Goal: Information Seeking & Learning: Find specific fact

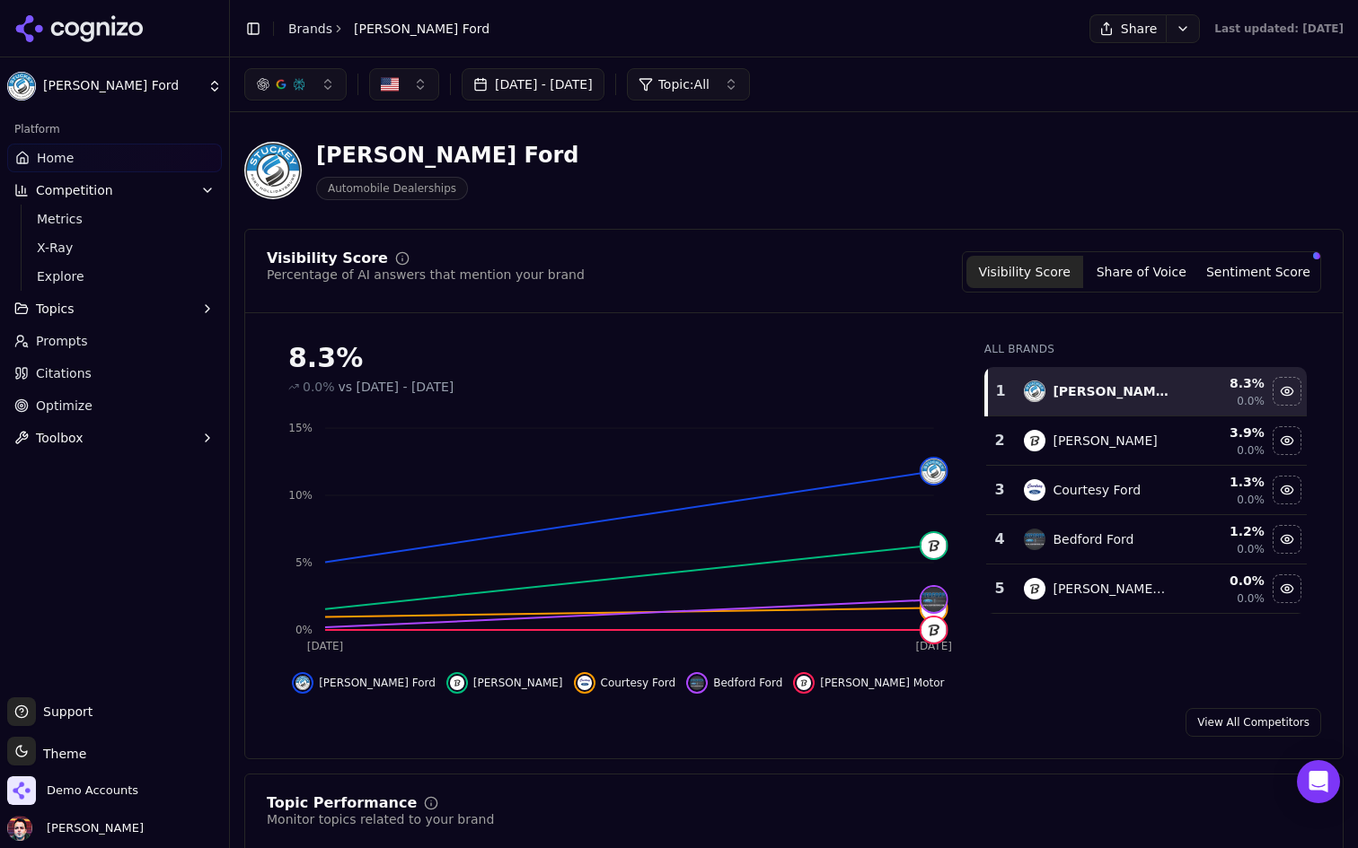
click at [171, 93] on html "Stuckey Ford Platform Home Competition Metrics X-Ray Explore Topics Prompts Cit…" at bounding box center [679, 424] width 1358 height 848
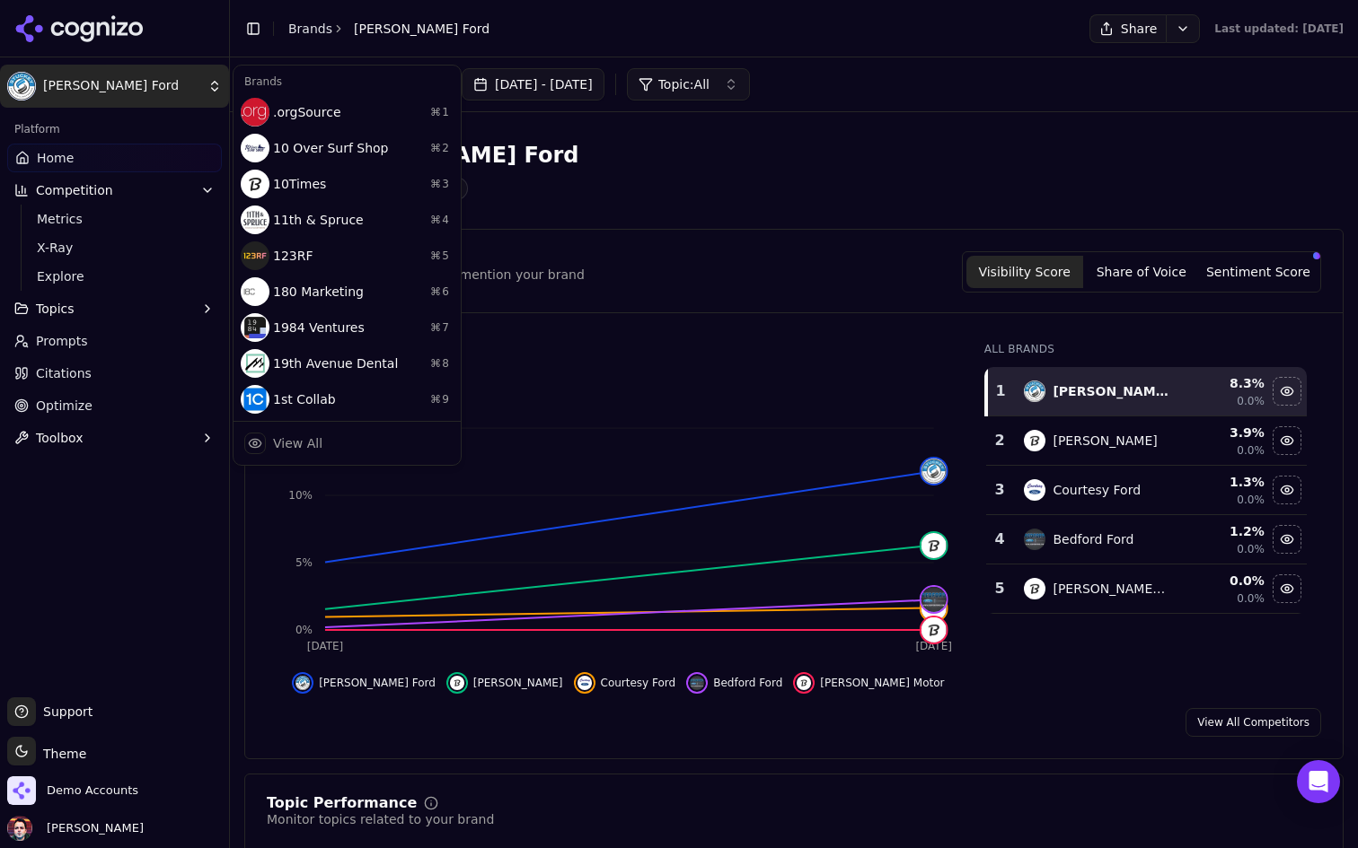
click at [171, 93] on html "Stuckey Ford Platform Home Competition Metrics X-Ray Explore Topics Prompts Cit…" at bounding box center [679, 424] width 1358 height 848
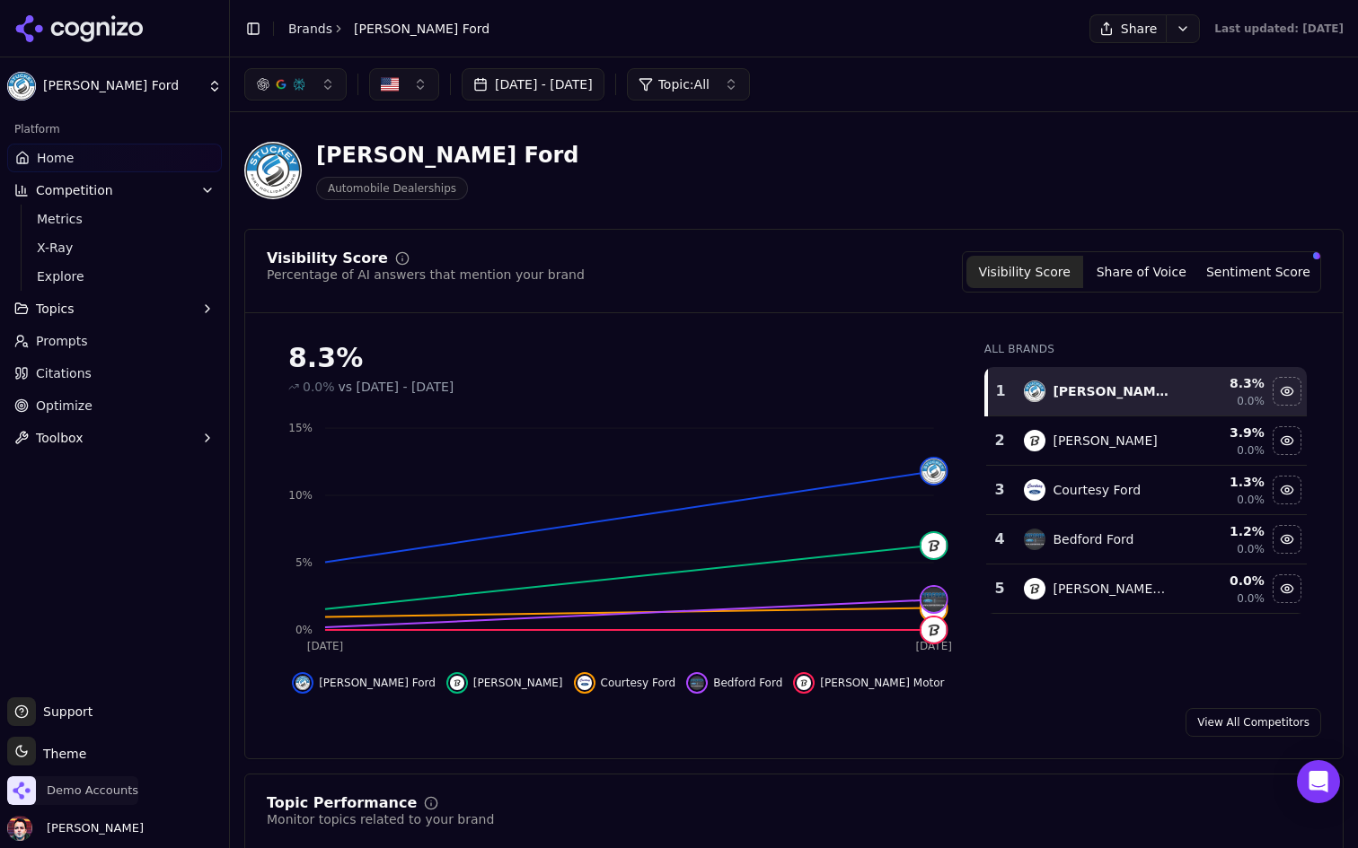
click at [67, 799] on span "Demo Accounts" at bounding box center [72, 791] width 131 height 29
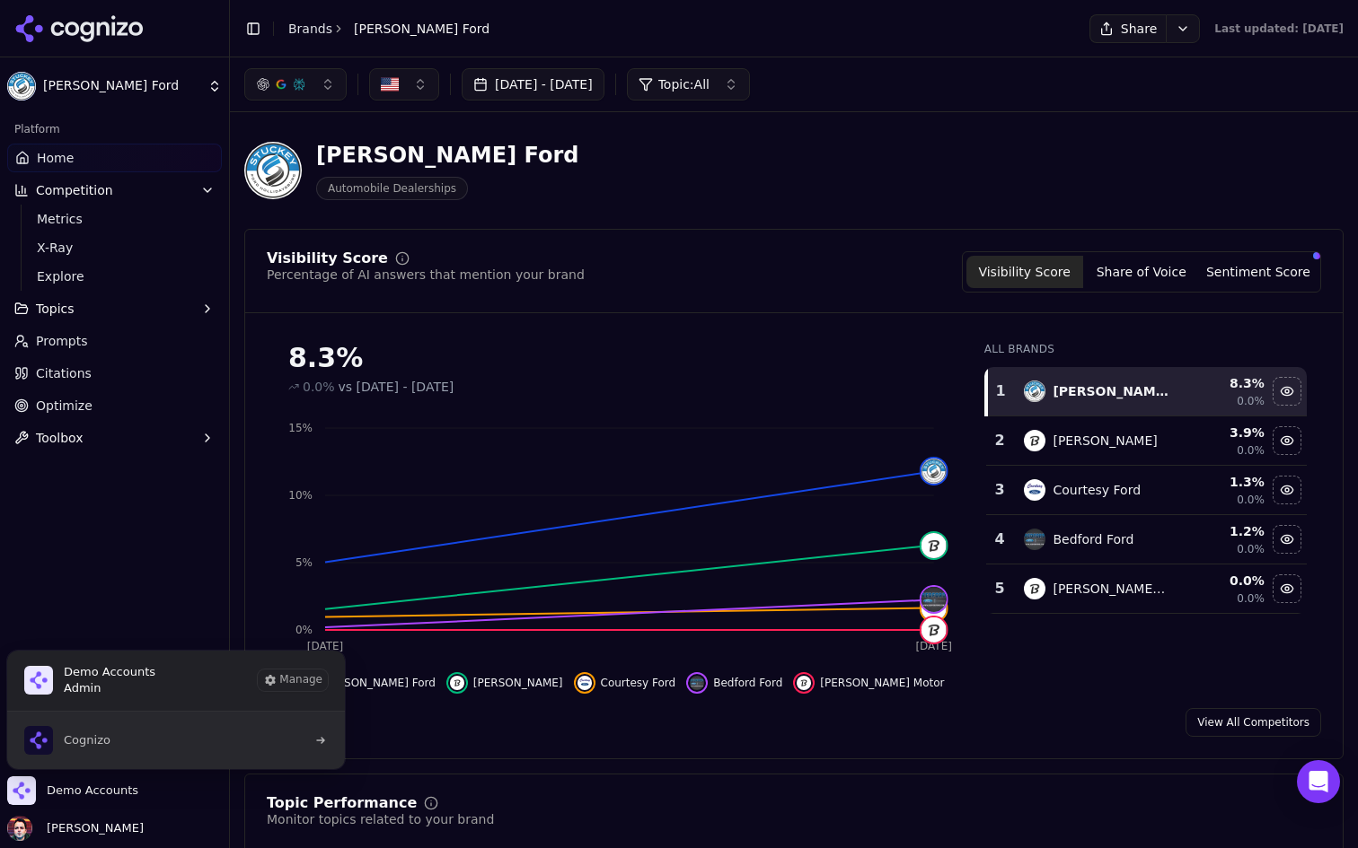
click at [244, 719] on button "Cognizo" at bounding box center [175, 740] width 339 height 57
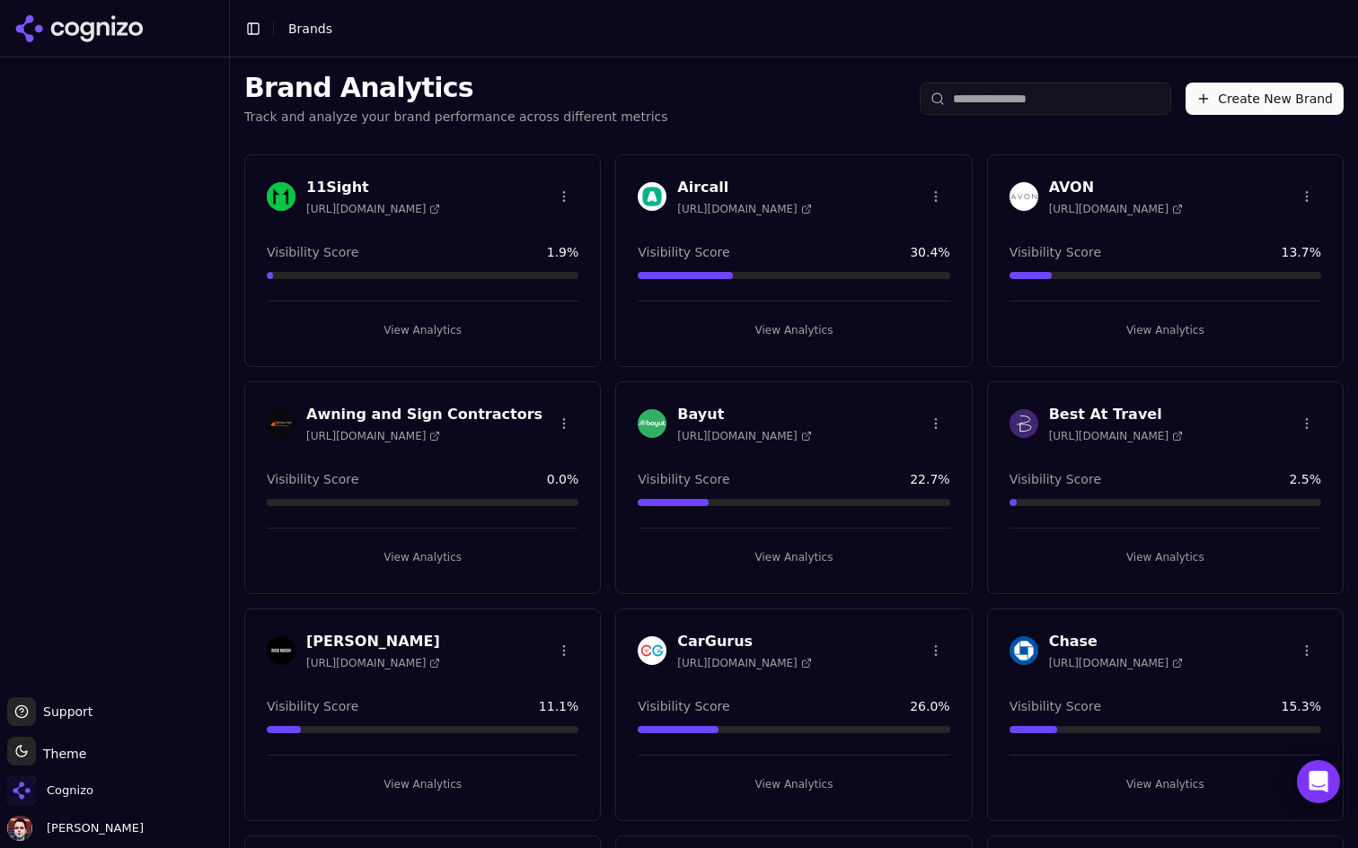
click at [52, 805] on div "Cognizo" at bounding box center [114, 795] width 215 height 36
click at [79, 791] on span "Cognizo" at bounding box center [70, 791] width 47 height 16
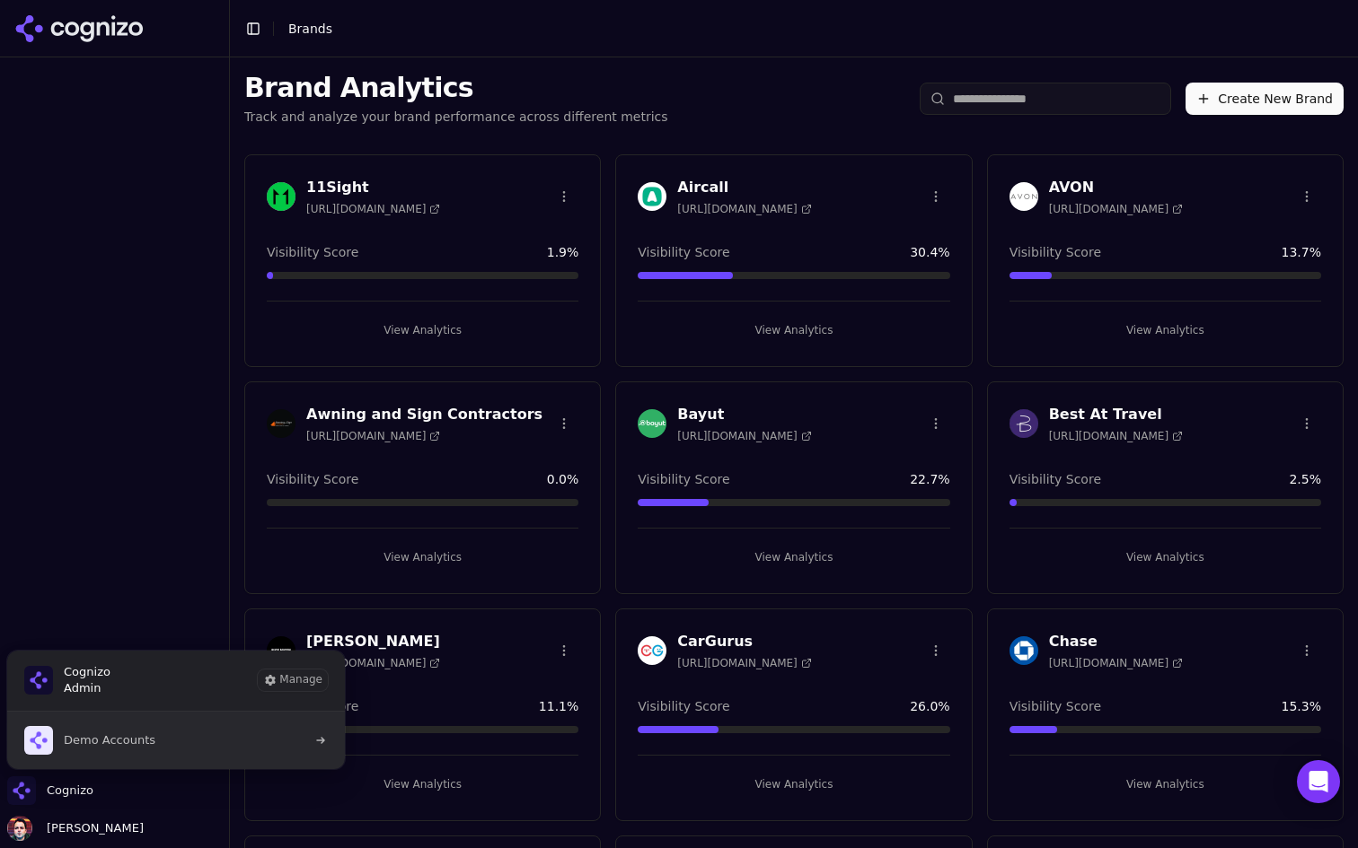
click at [163, 736] on button "Demo Accounts" at bounding box center [175, 740] width 339 height 57
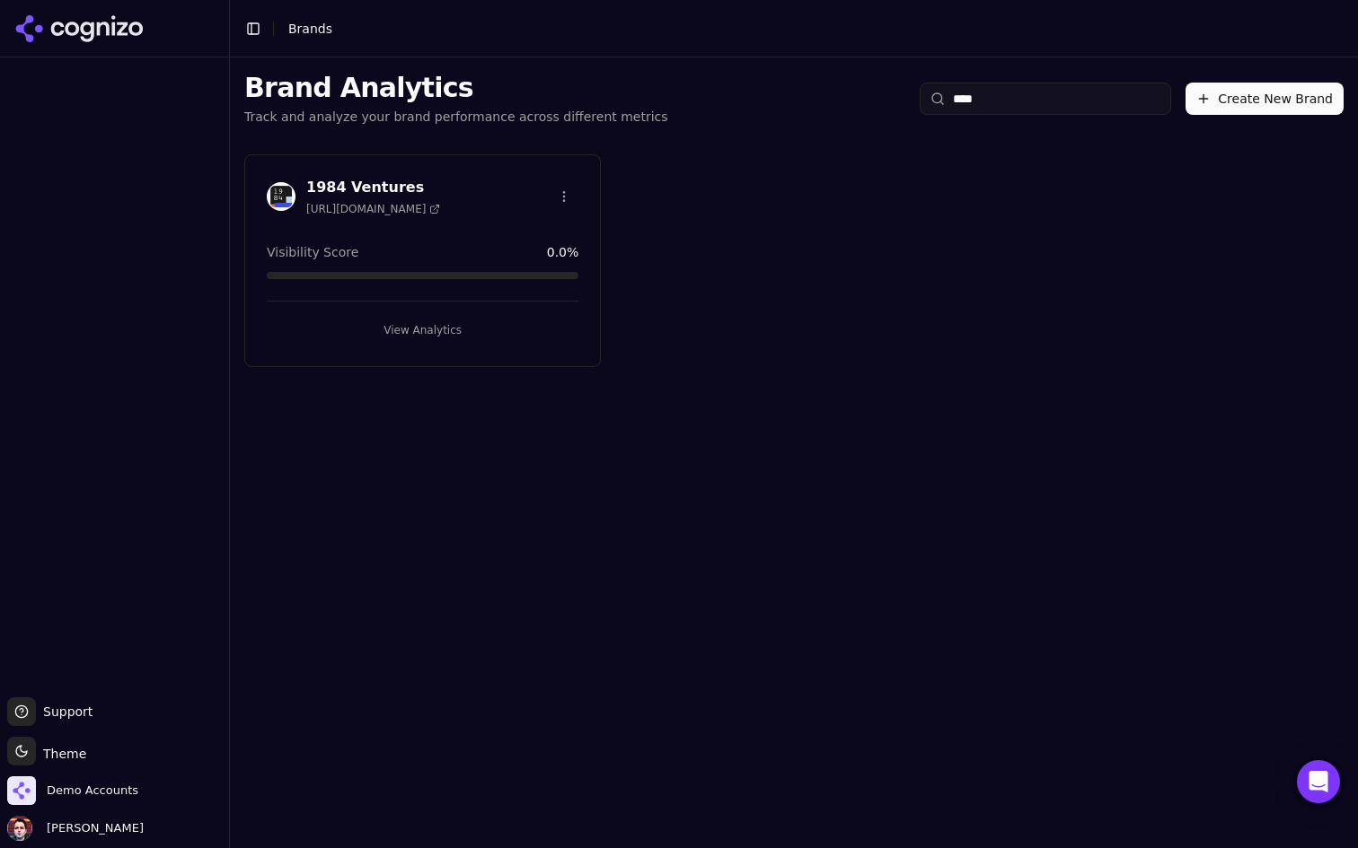
type input "****"
click at [506, 326] on button "View Analytics" at bounding box center [423, 330] width 312 height 29
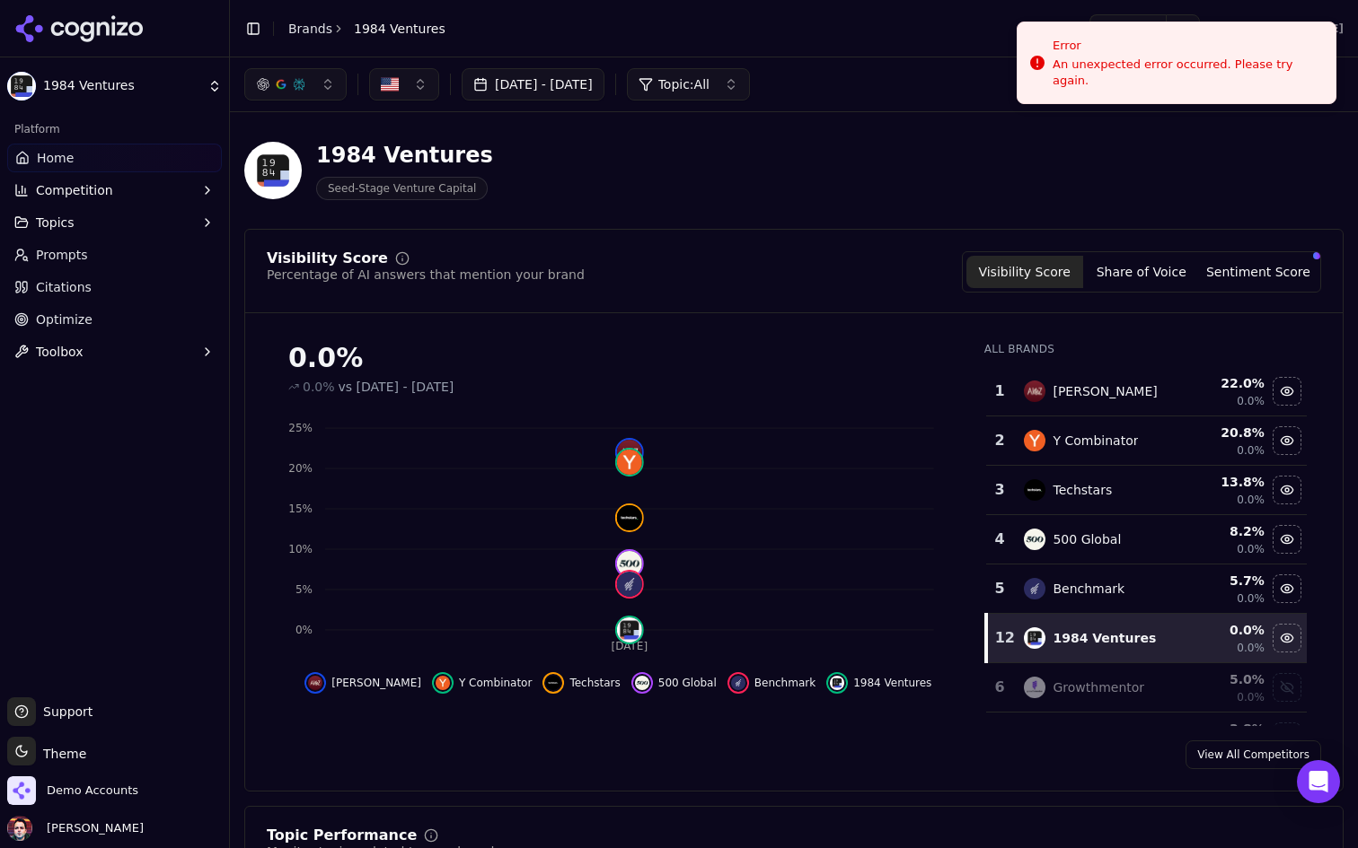
click at [139, 250] on link "Prompts" at bounding box center [114, 255] width 215 height 29
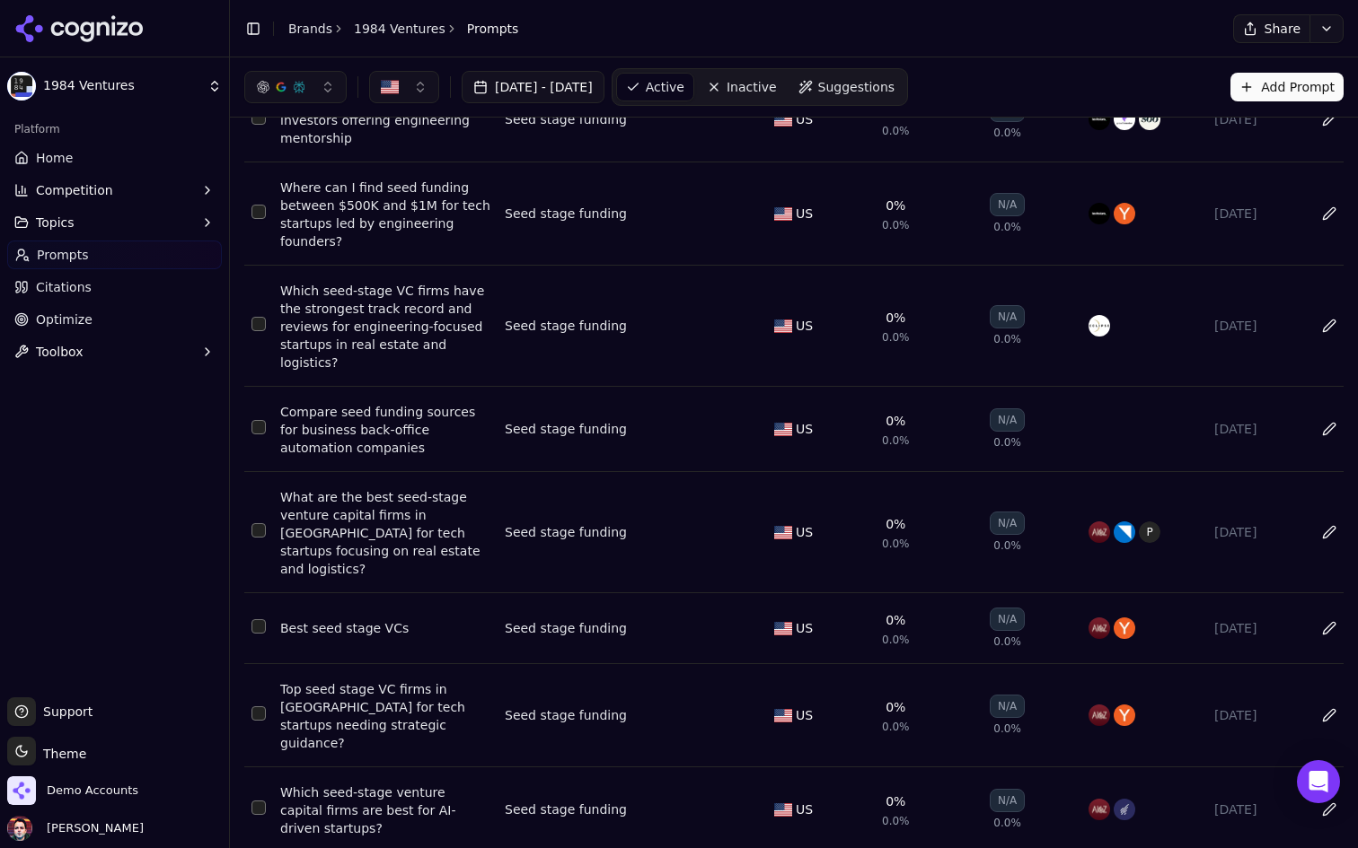
scroll to position [463, 0]
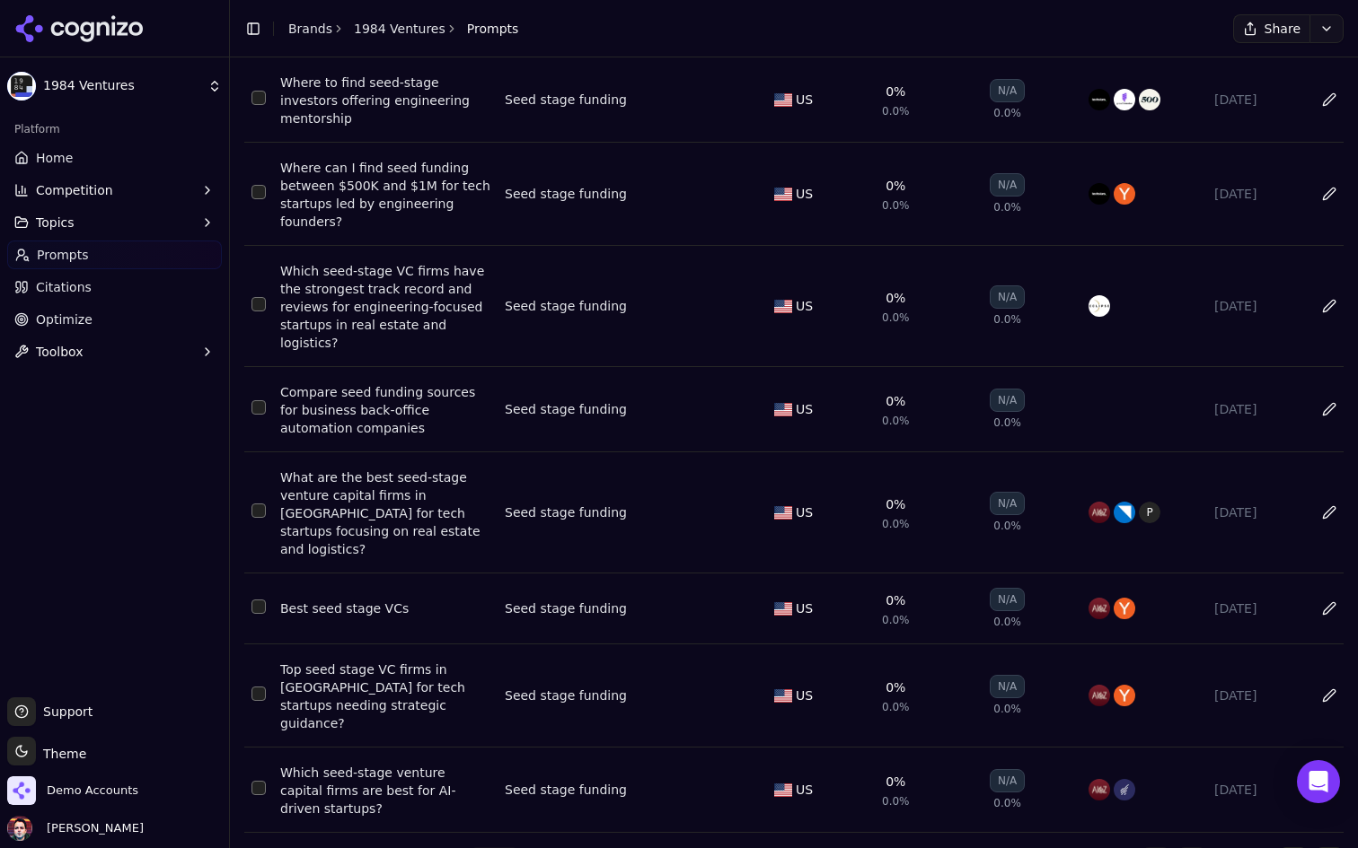
click at [347, 600] on div "Best seed stage VCs" at bounding box center [385, 609] width 210 height 18
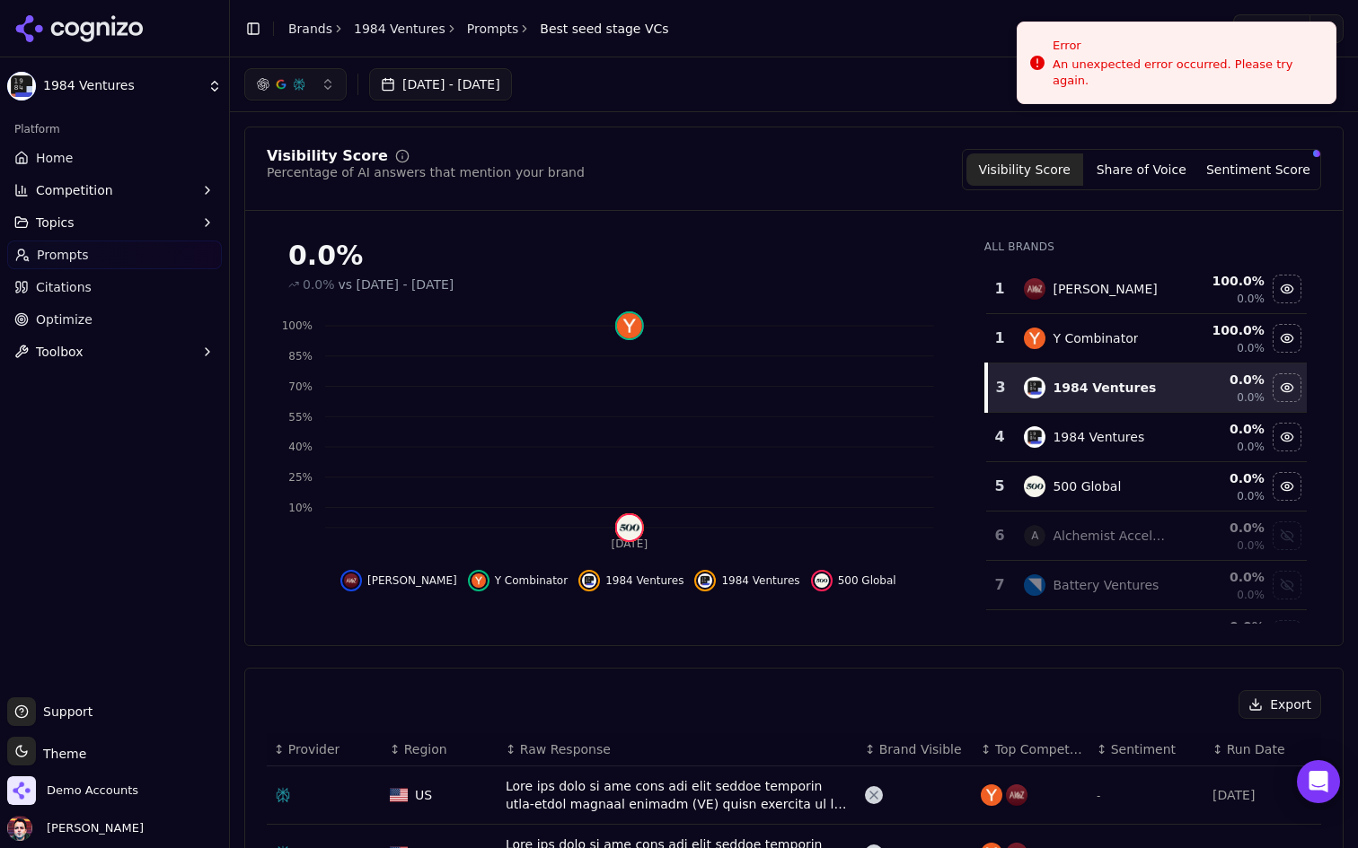
click at [133, 158] on link "Home" at bounding box center [114, 158] width 215 height 29
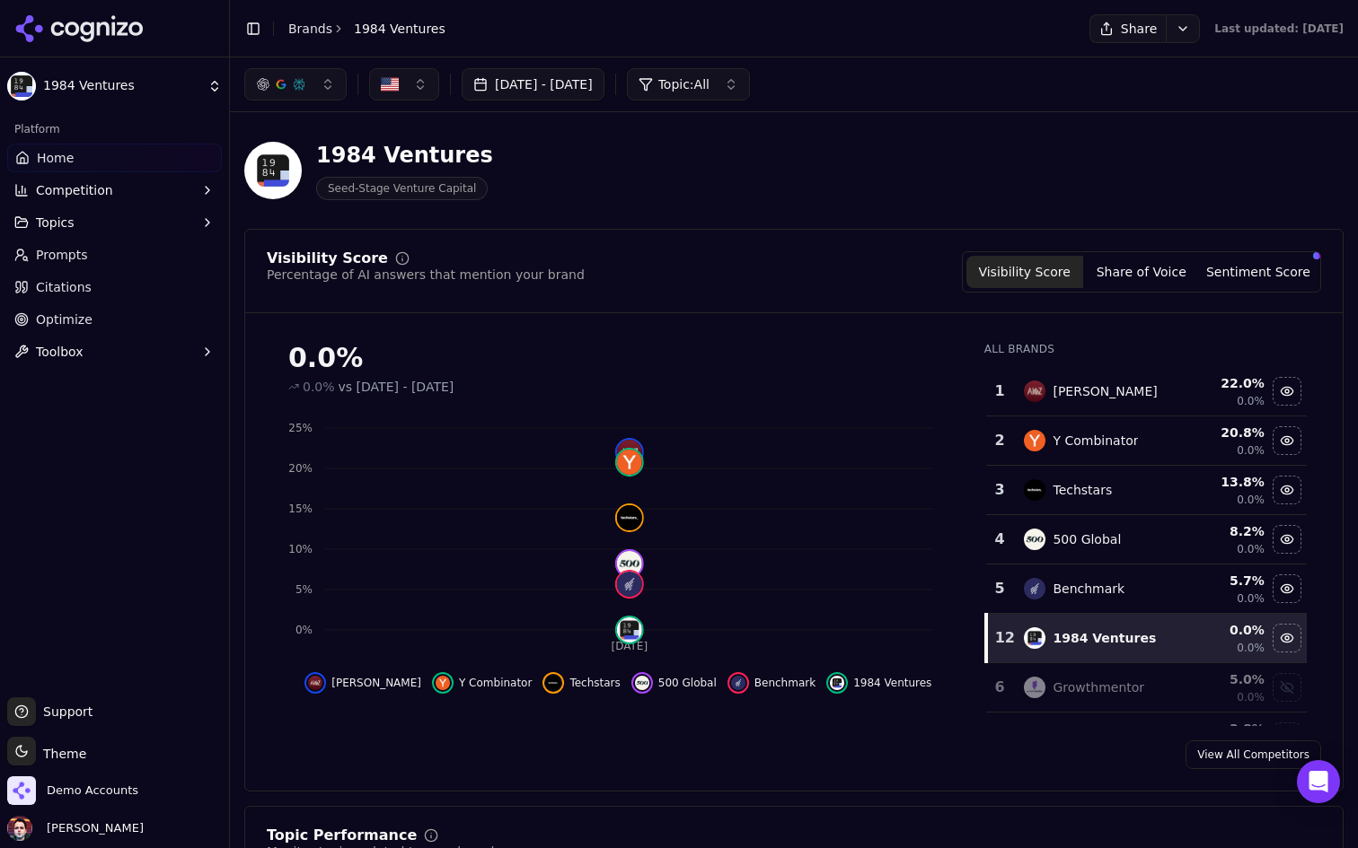
click at [111, 252] on link "Prompts" at bounding box center [114, 255] width 215 height 29
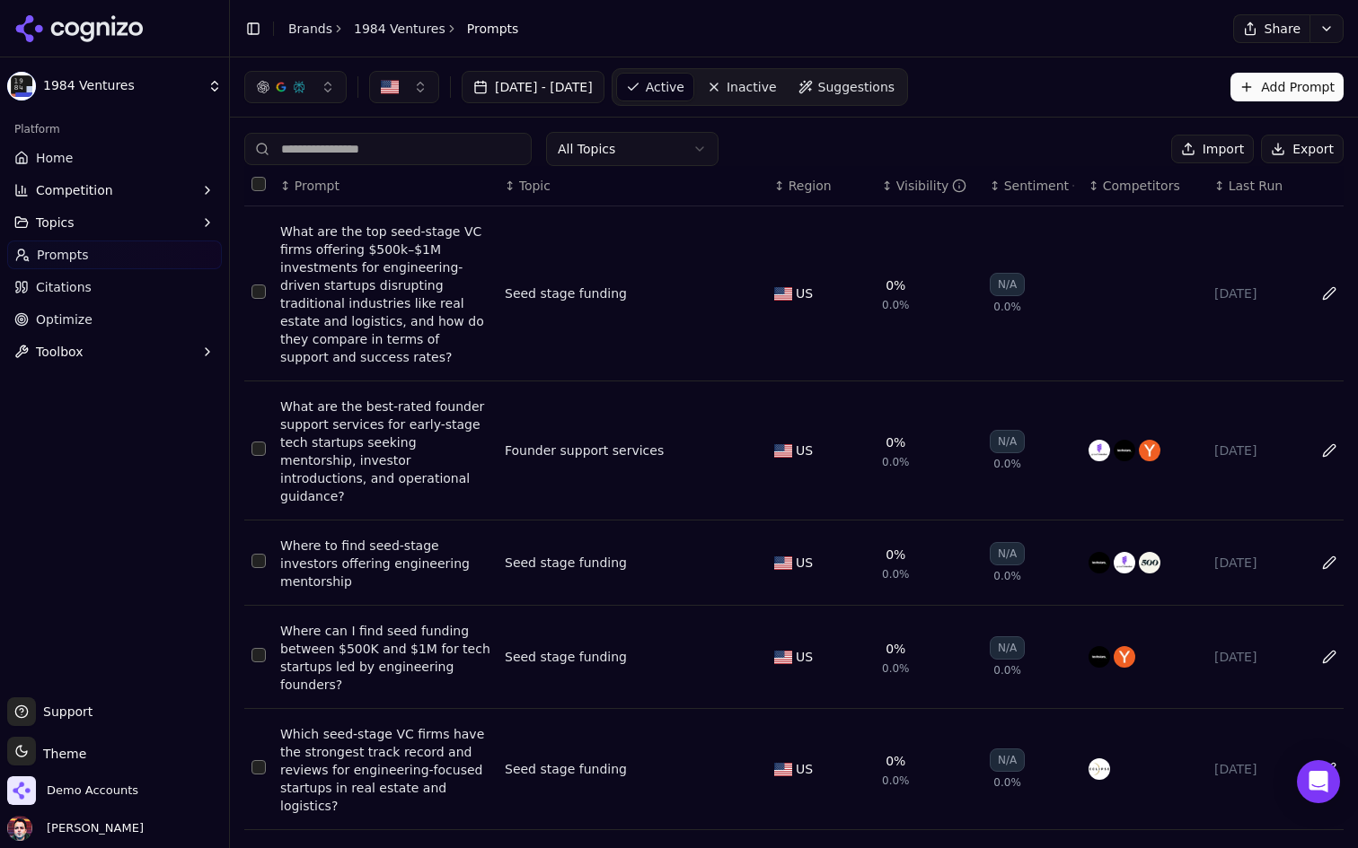
click at [387, 438] on div "What are the best-rated founder support services for early-stage tech startups …" at bounding box center [385, 452] width 210 height 108
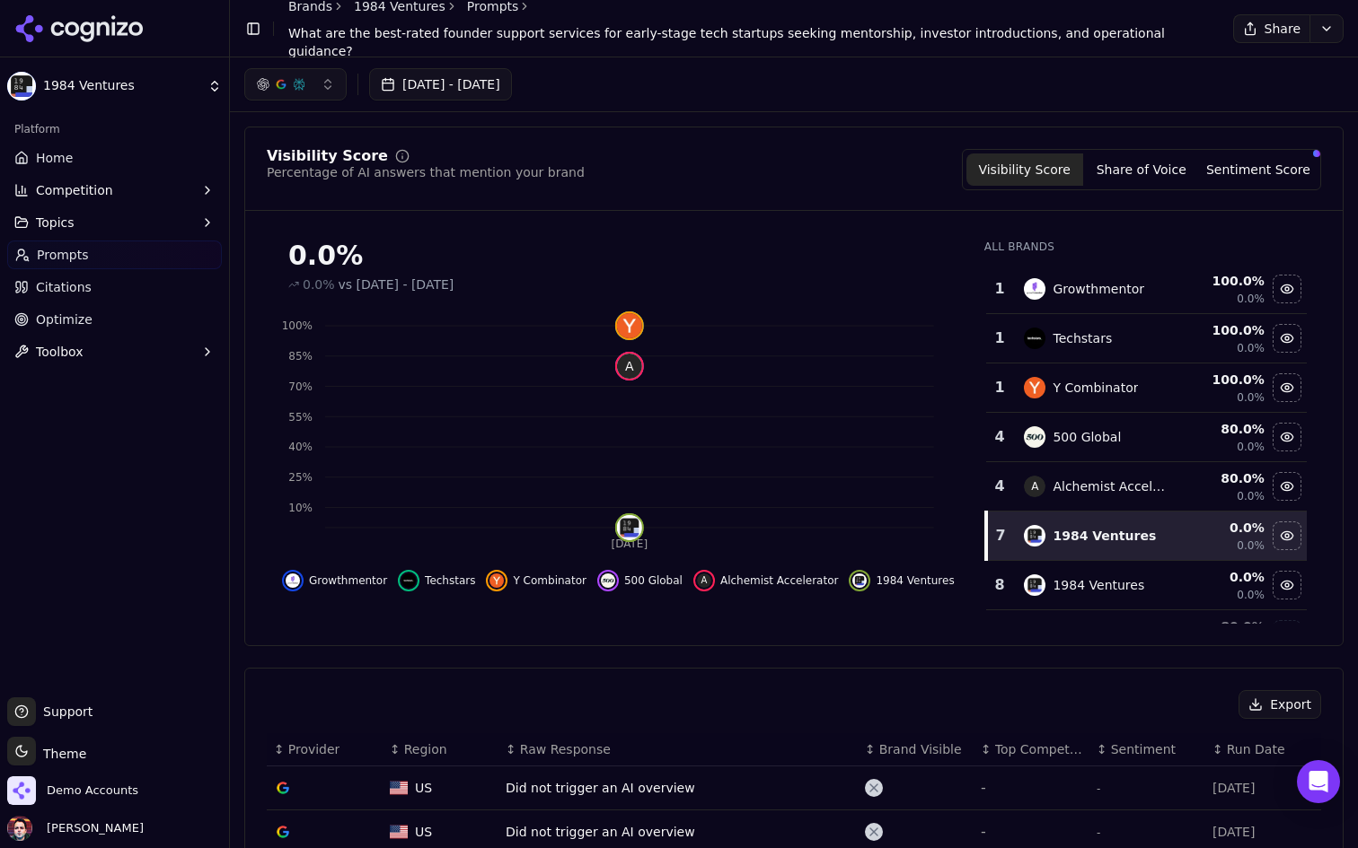
click at [128, 291] on link "Citations" at bounding box center [114, 287] width 215 height 29
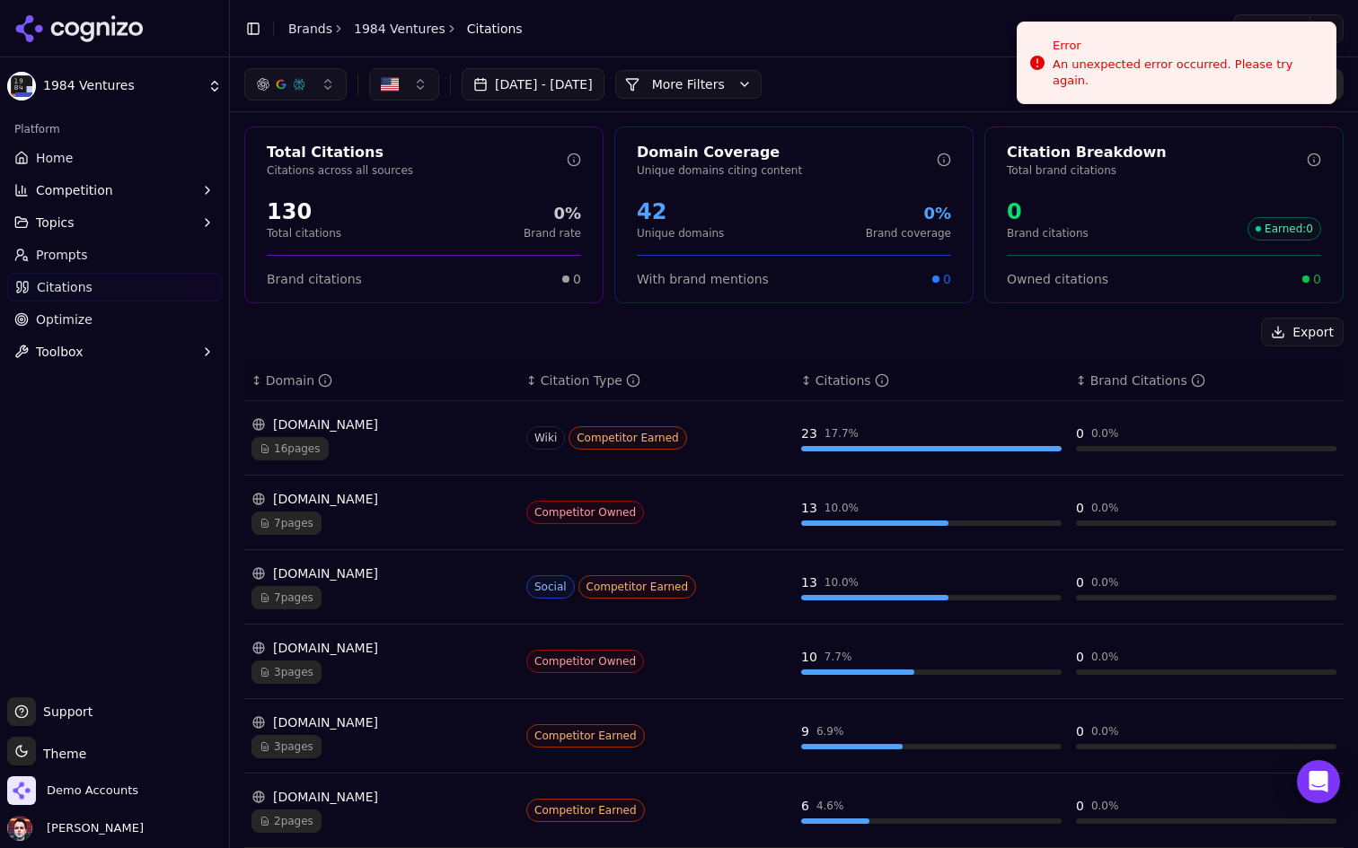
click at [761, 86] on button "More Filters" at bounding box center [688, 84] width 146 height 29
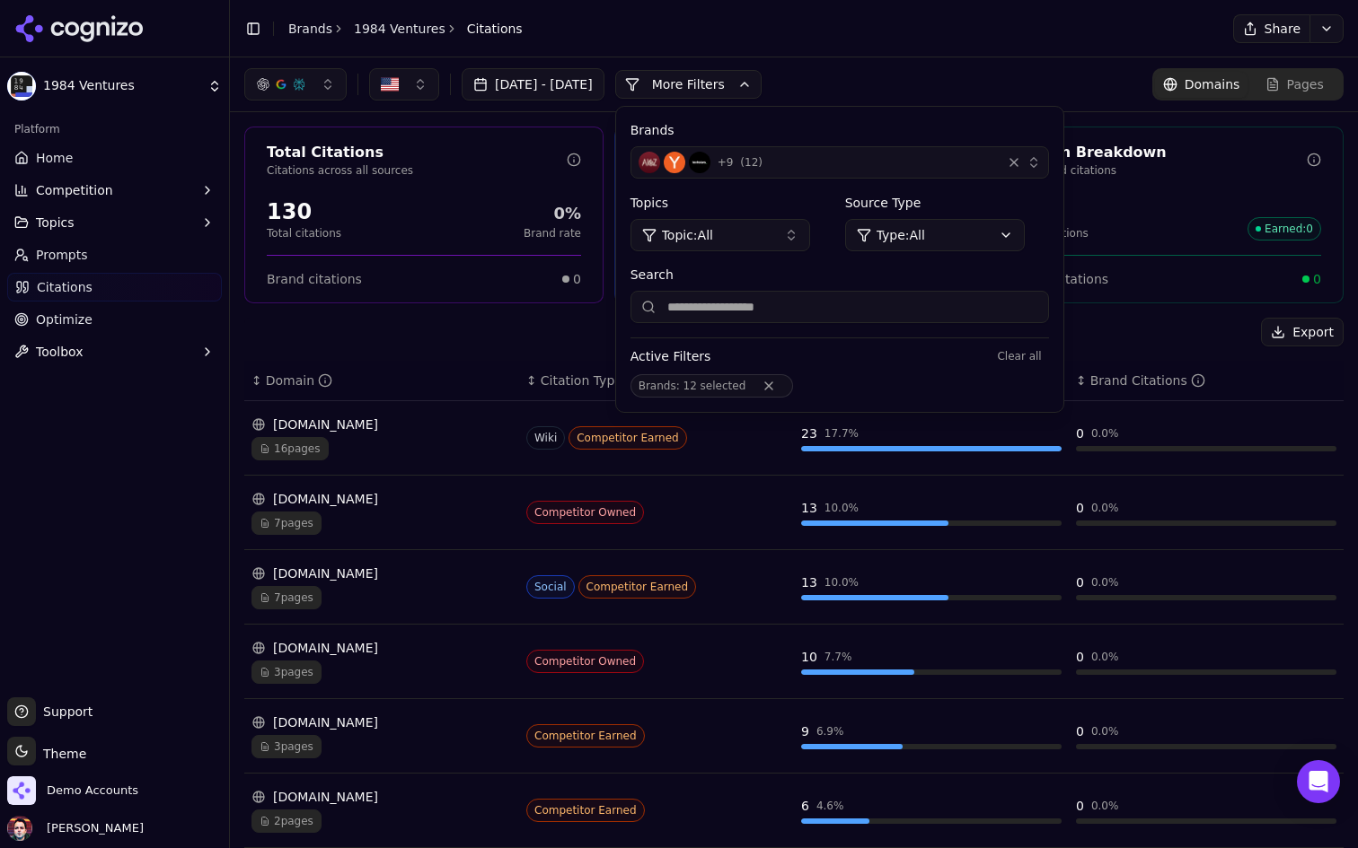
click at [953, 63] on div "Jul 23, 2025 - Aug 22, 2025 More More Filters Brands + 9 ( 12 ) Topics Topic: A…" at bounding box center [794, 84] width 1128 height 54
click at [918, 63] on div "Jul 23, 2025 - Aug 22, 2025 More More Filters Brands + 9 ( 12 ) Topics Topic: A…" at bounding box center [794, 84] width 1128 height 54
click at [880, 43] on header "Toggle Sidebar Brands 1984 Ventures Citations Share" at bounding box center [794, 28] width 1128 height 57
click at [761, 86] on button "More Filters" at bounding box center [688, 84] width 146 height 29
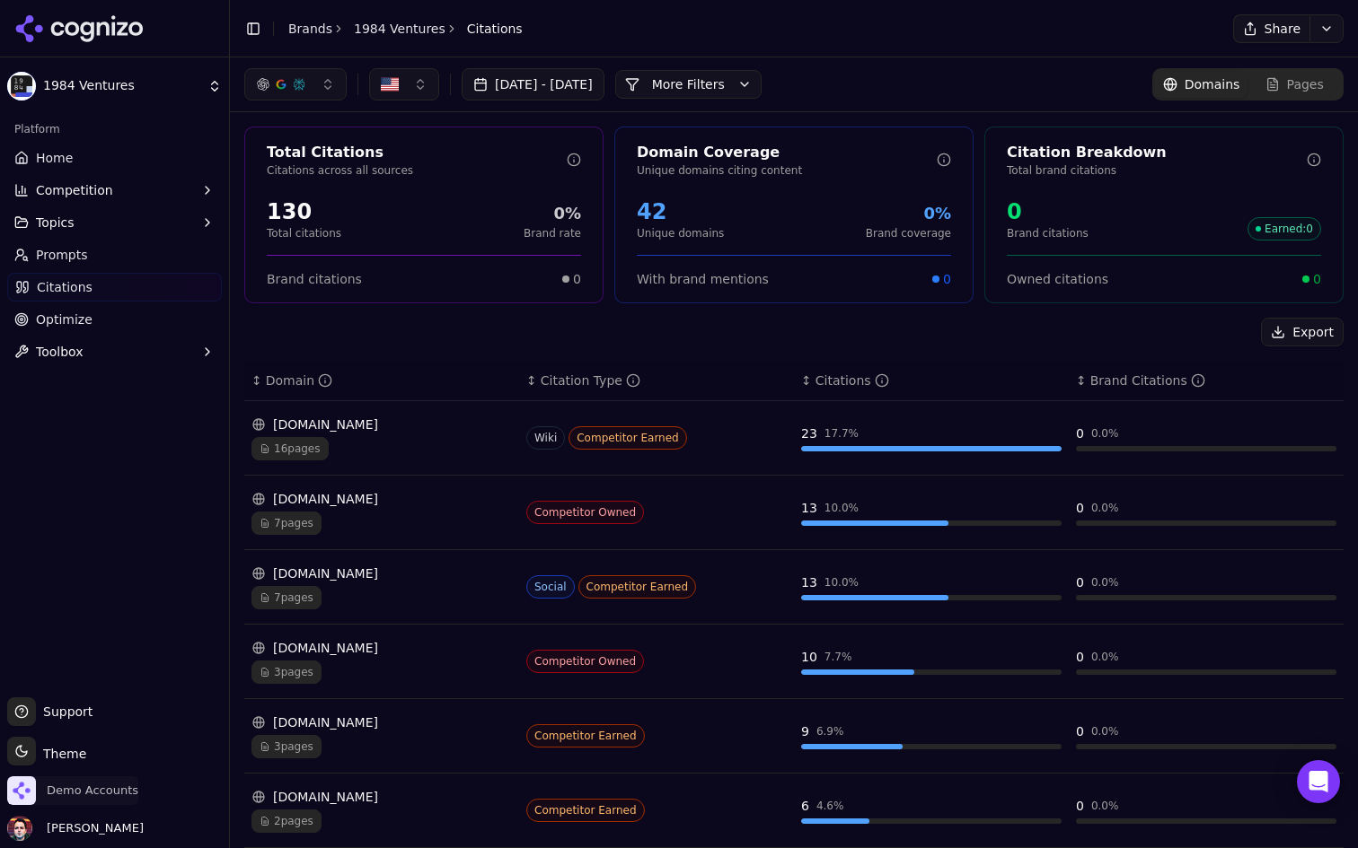
click at [98, 787] on span "Demo Accounts" at bounding box center [93, 791] width 92 height 16
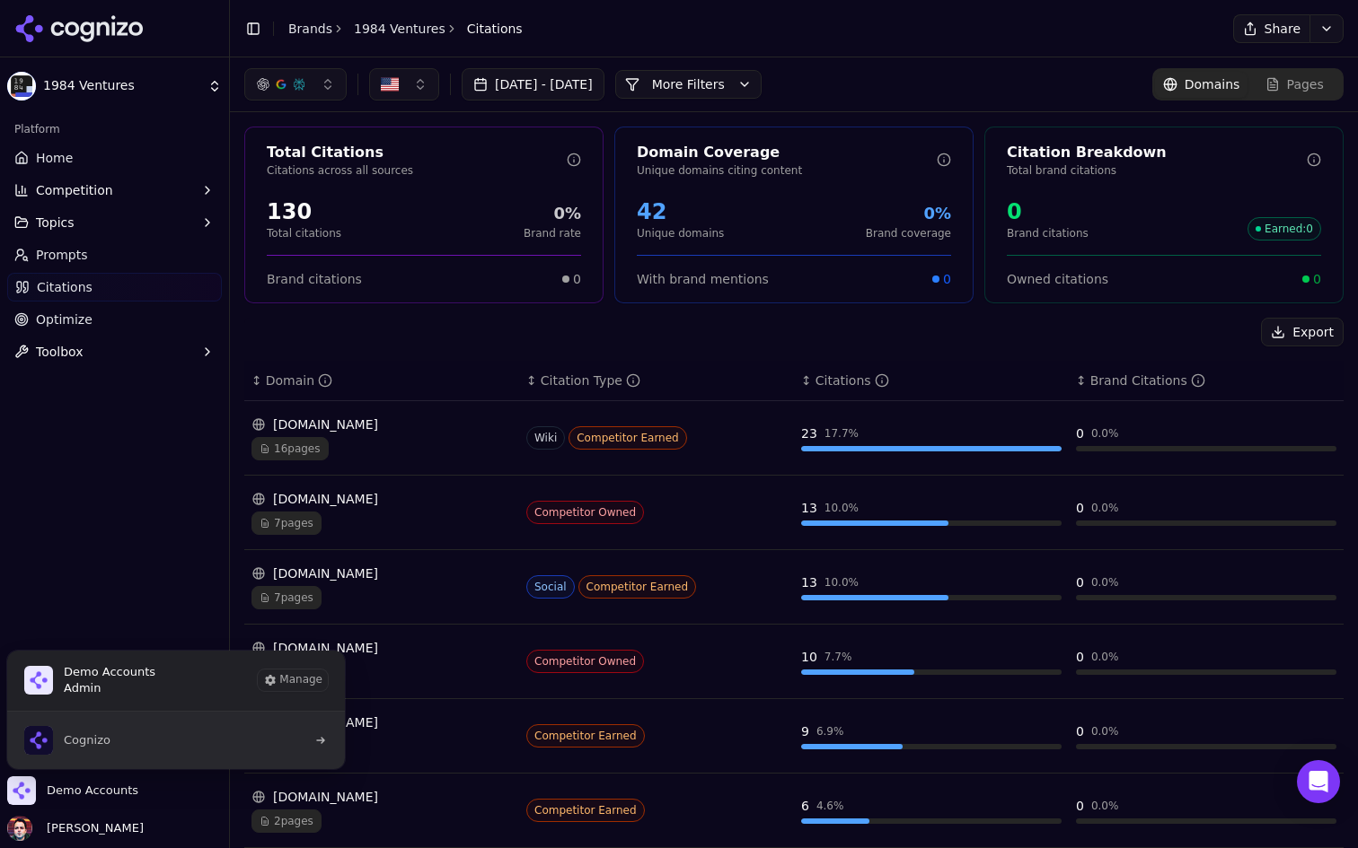
click at [137, 751] on button "Cognizo" at bounding box center [175, 740] width 339 height 57
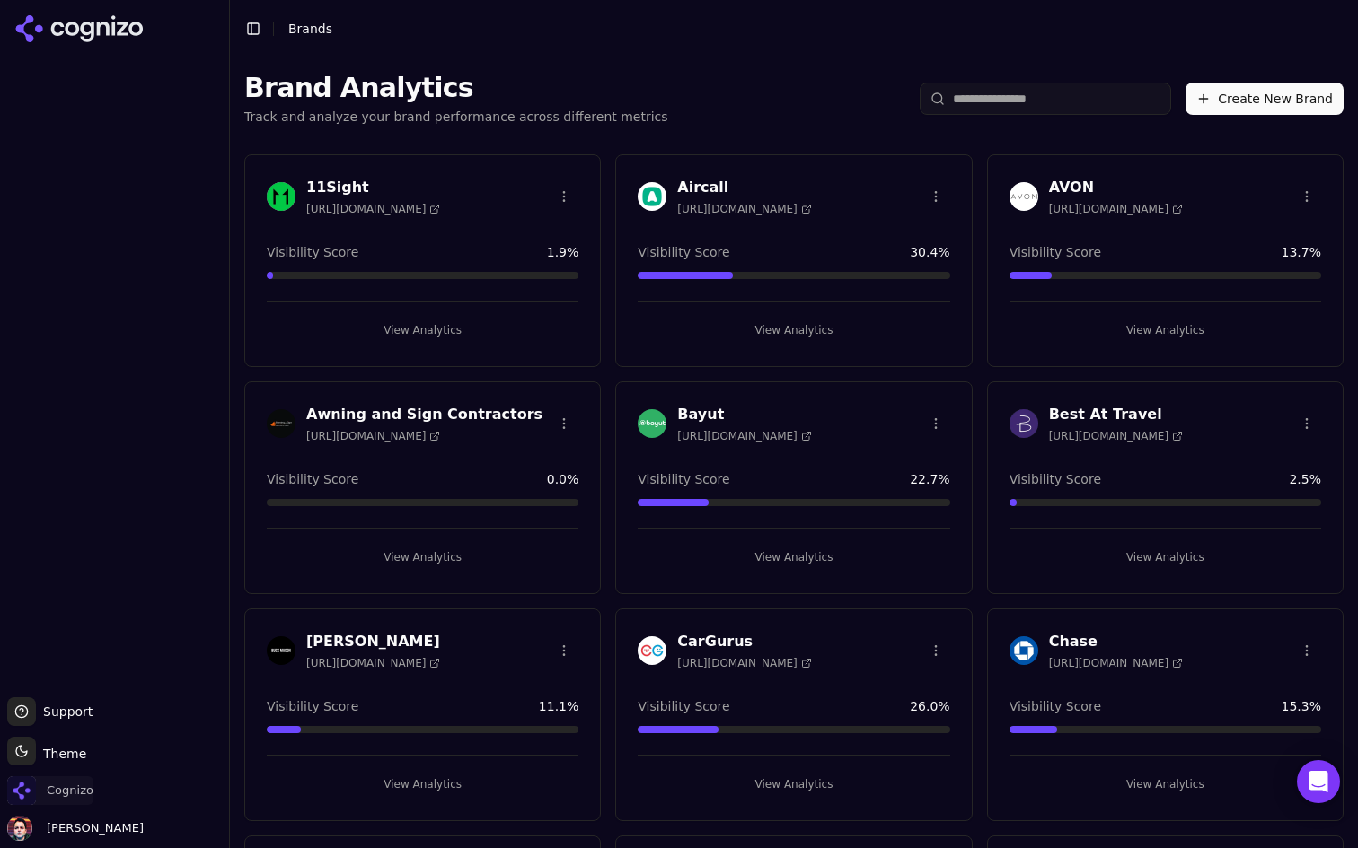
click at [75, 793] on span "Cognizo" at bounding box center [70, 791] width 47 height 16
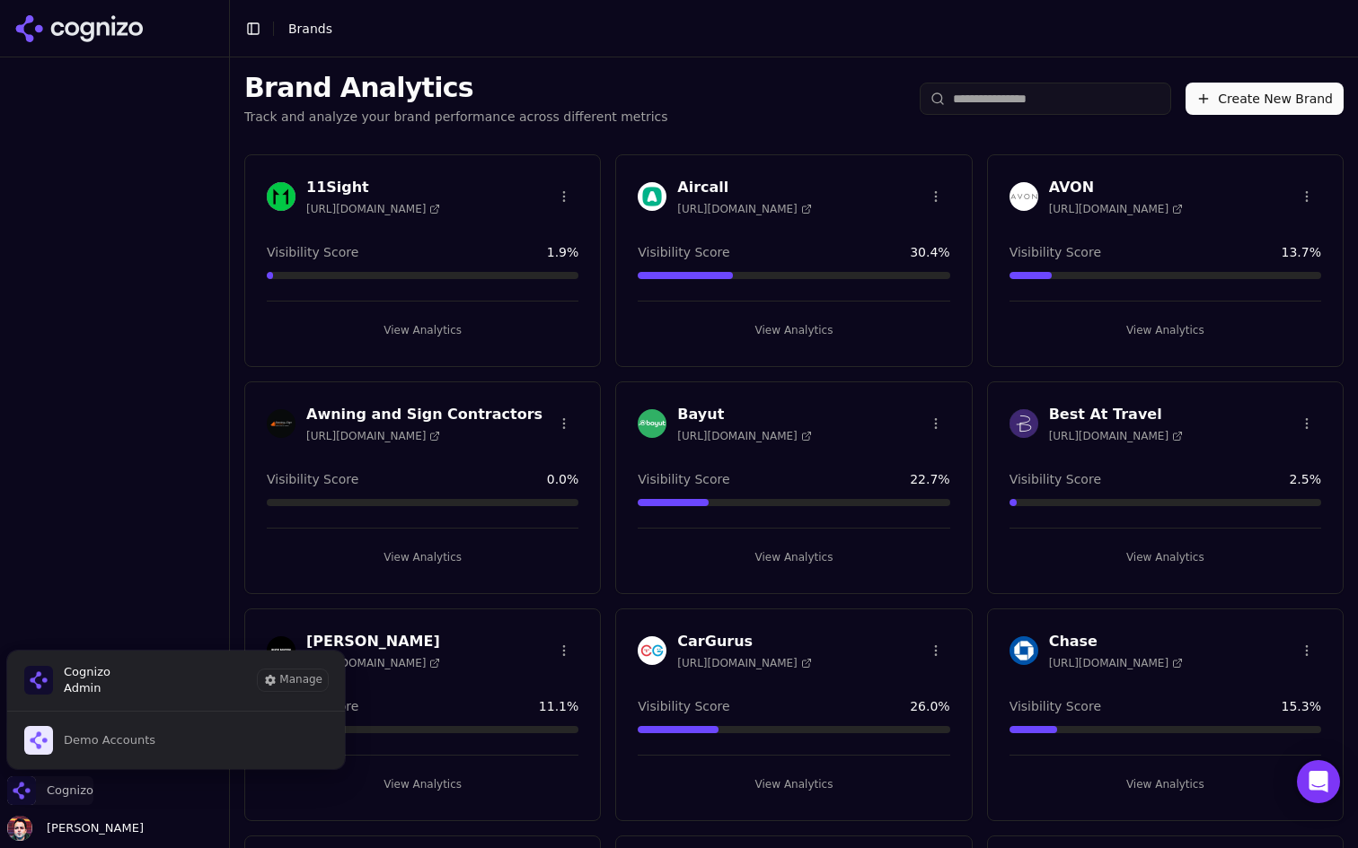
click at [75, 793] on span "Cognizo" at bounding box center [70, 791] width 47 height 16
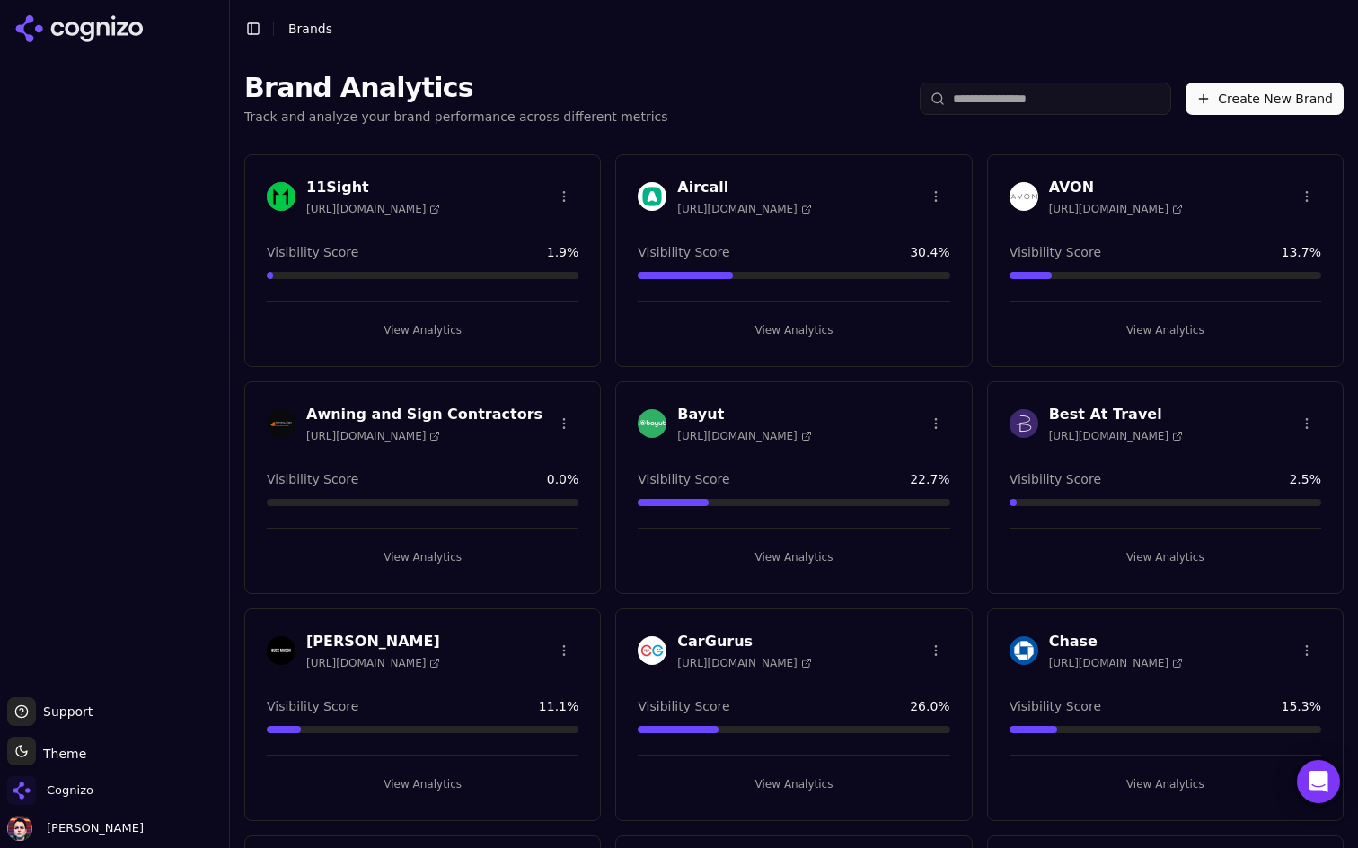
click at [698, 102] on div "Brand Analytics Track and analyze your brand performance across different metri…" at bounding box center [794, 98] width 1128 height 83
